Goal: Information Seeking & Learning: Compare options

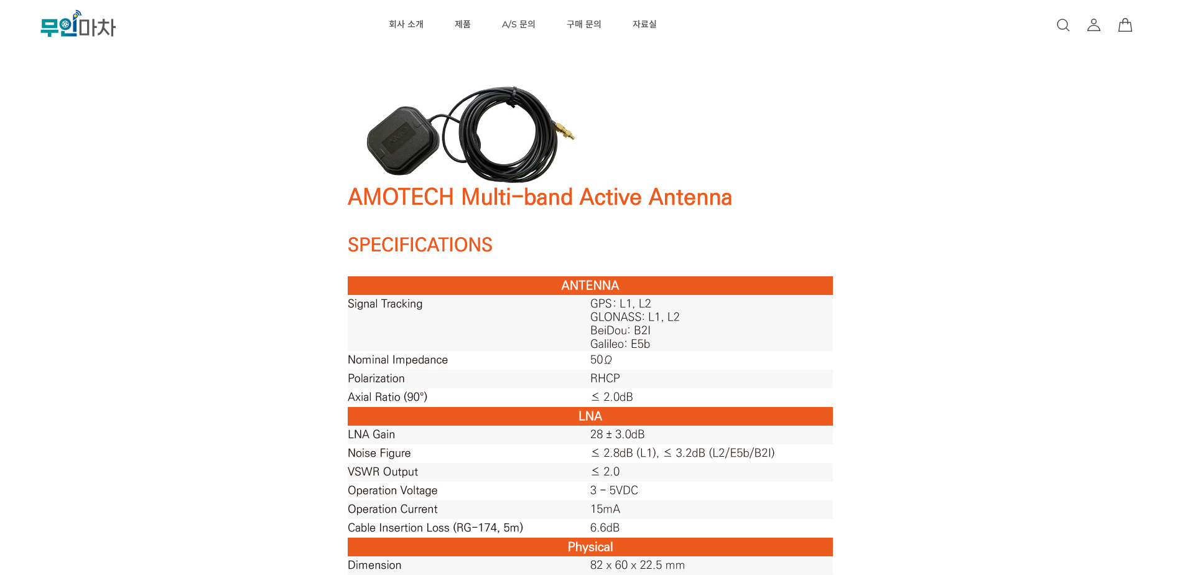
scroll to position [497, 0]
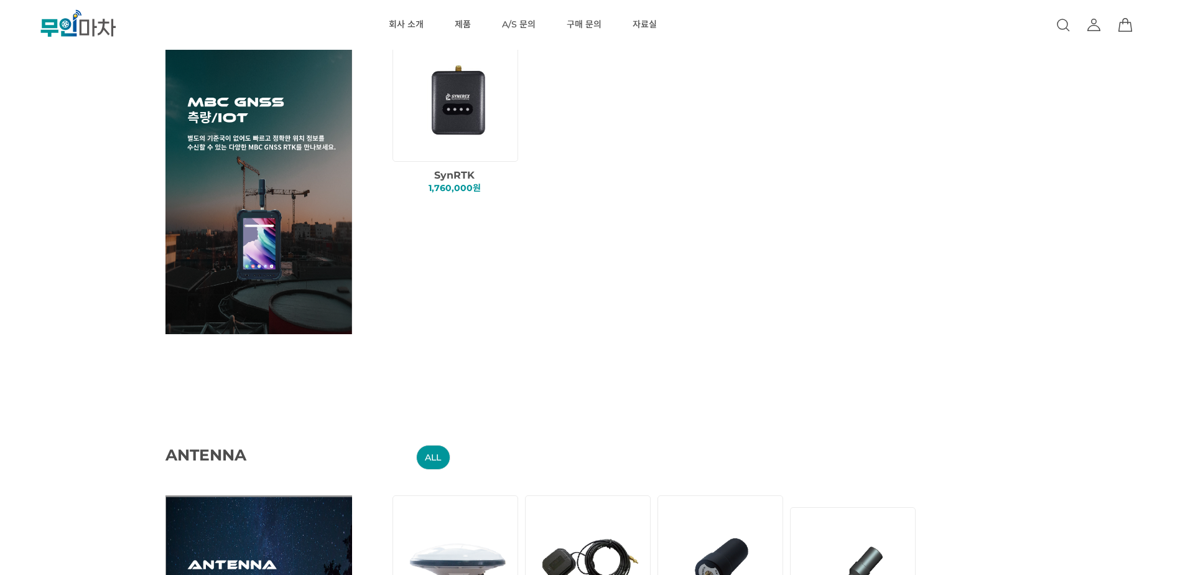
scroll to position [1492, 0]
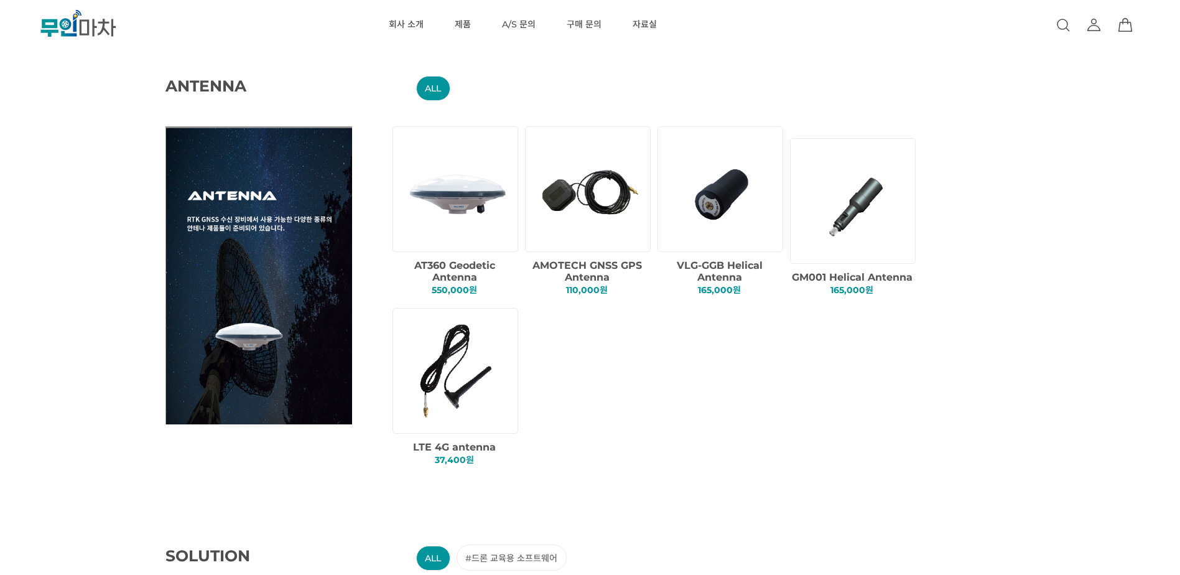
click at [864, 200] on img at bounding box center [855, 200] width 106 height 106
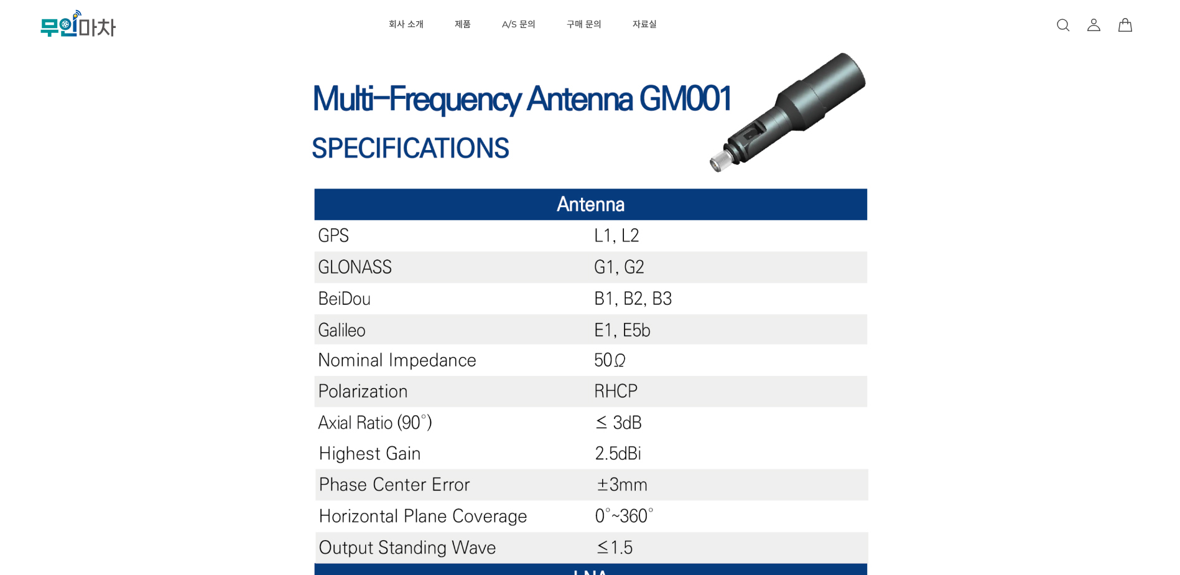
scroll to position [560, 0]
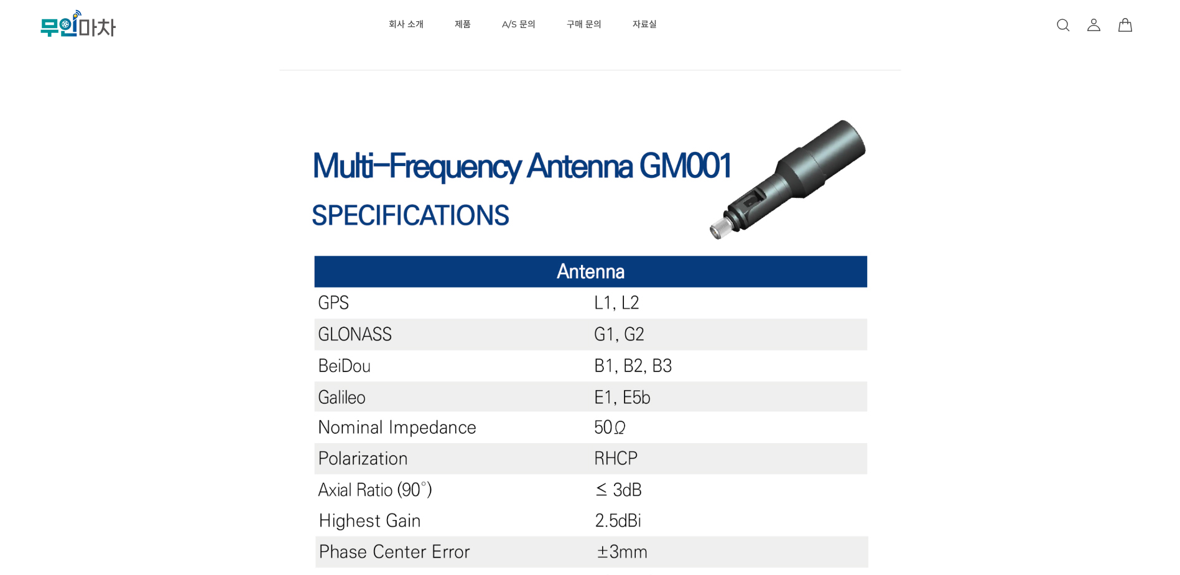
drag, startPoint x: 777, startPoint y: 150, endPoint x: 775, endPoint y: 134, distance: 16.8
